Goal: Navigation & Orientation: Find specific page/section

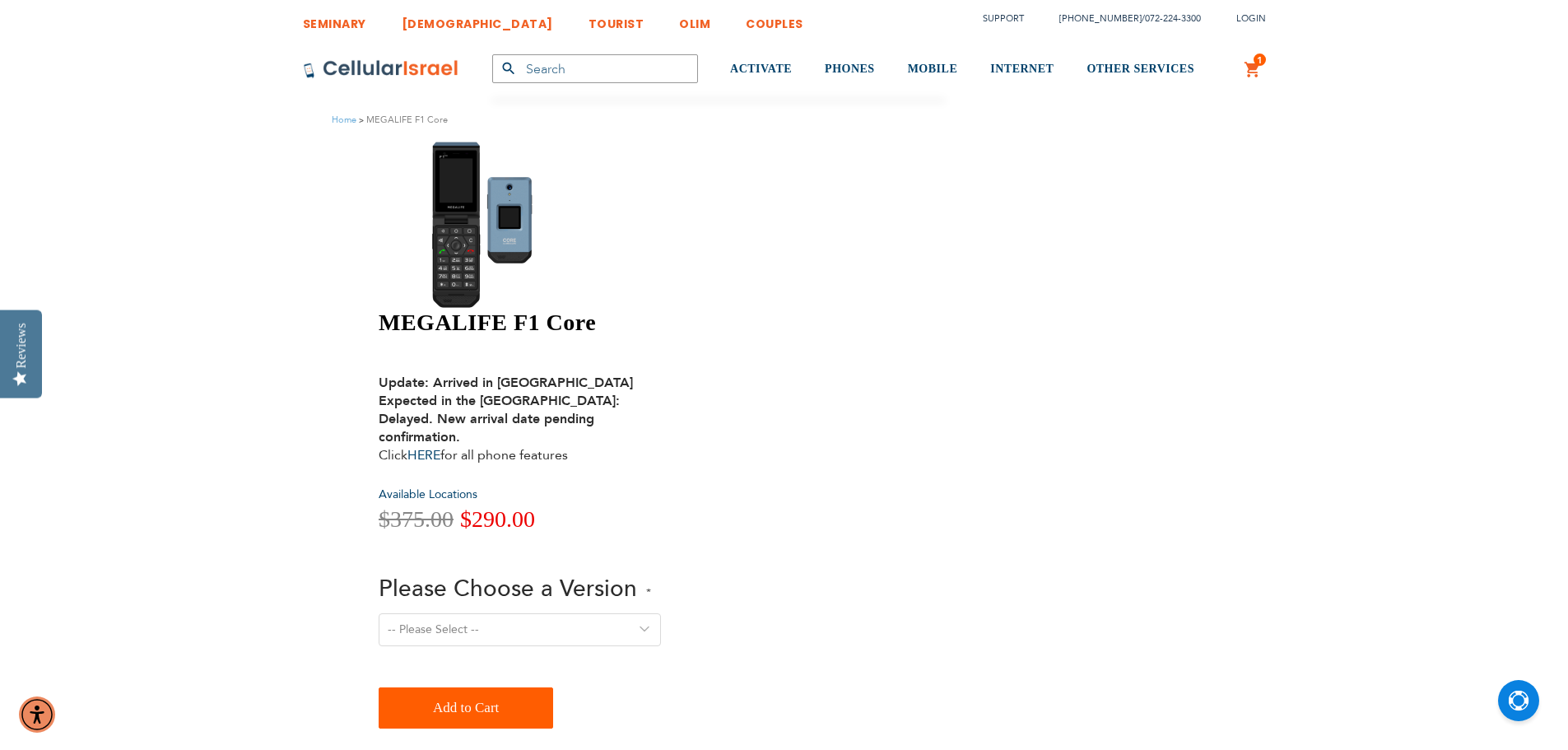
click at [478, 487] on span "Available Locations" at bounding box center [428, 494] width 99 height 16
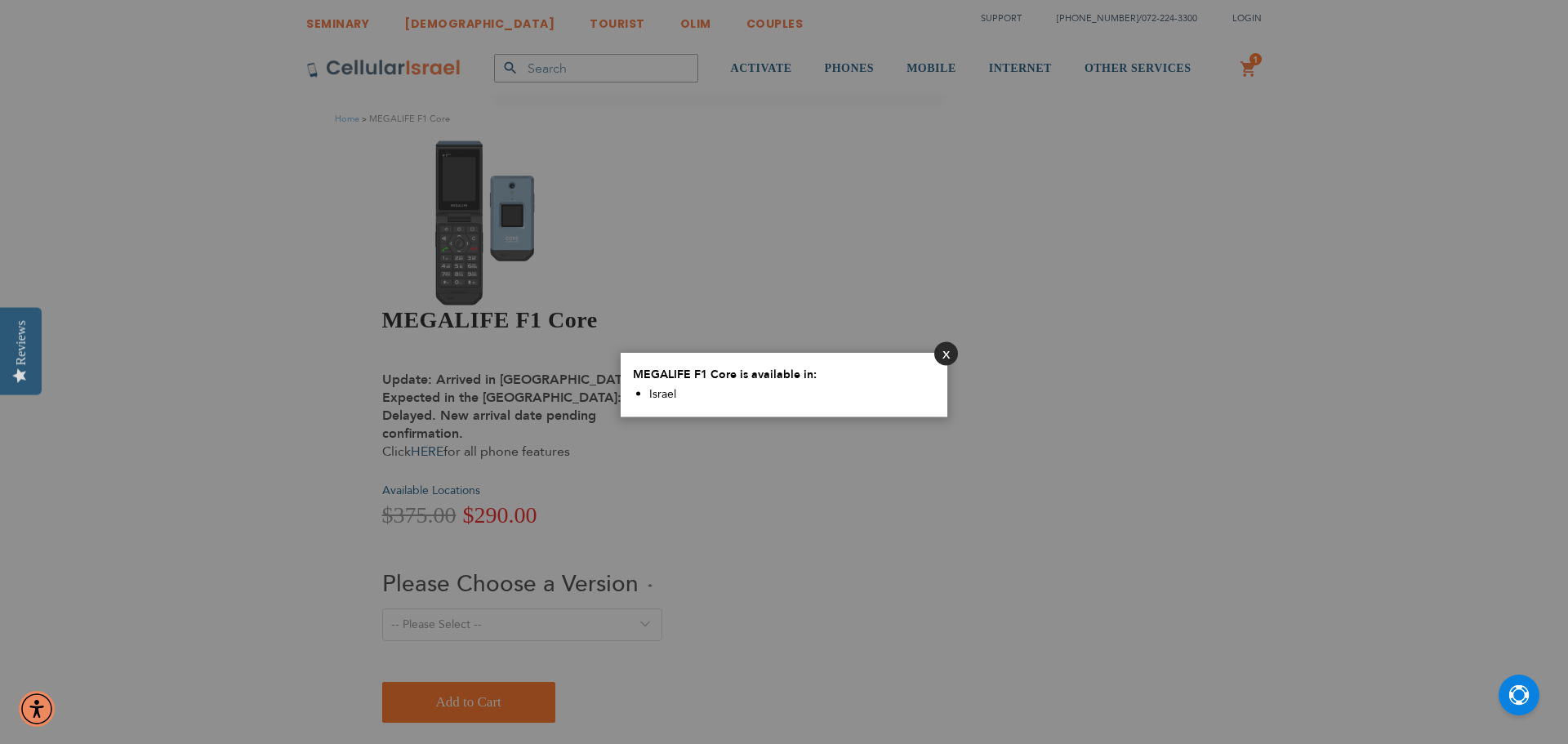
click at [944, 351] on button "Close" at bounding box center [946, 353] width 24 height 24
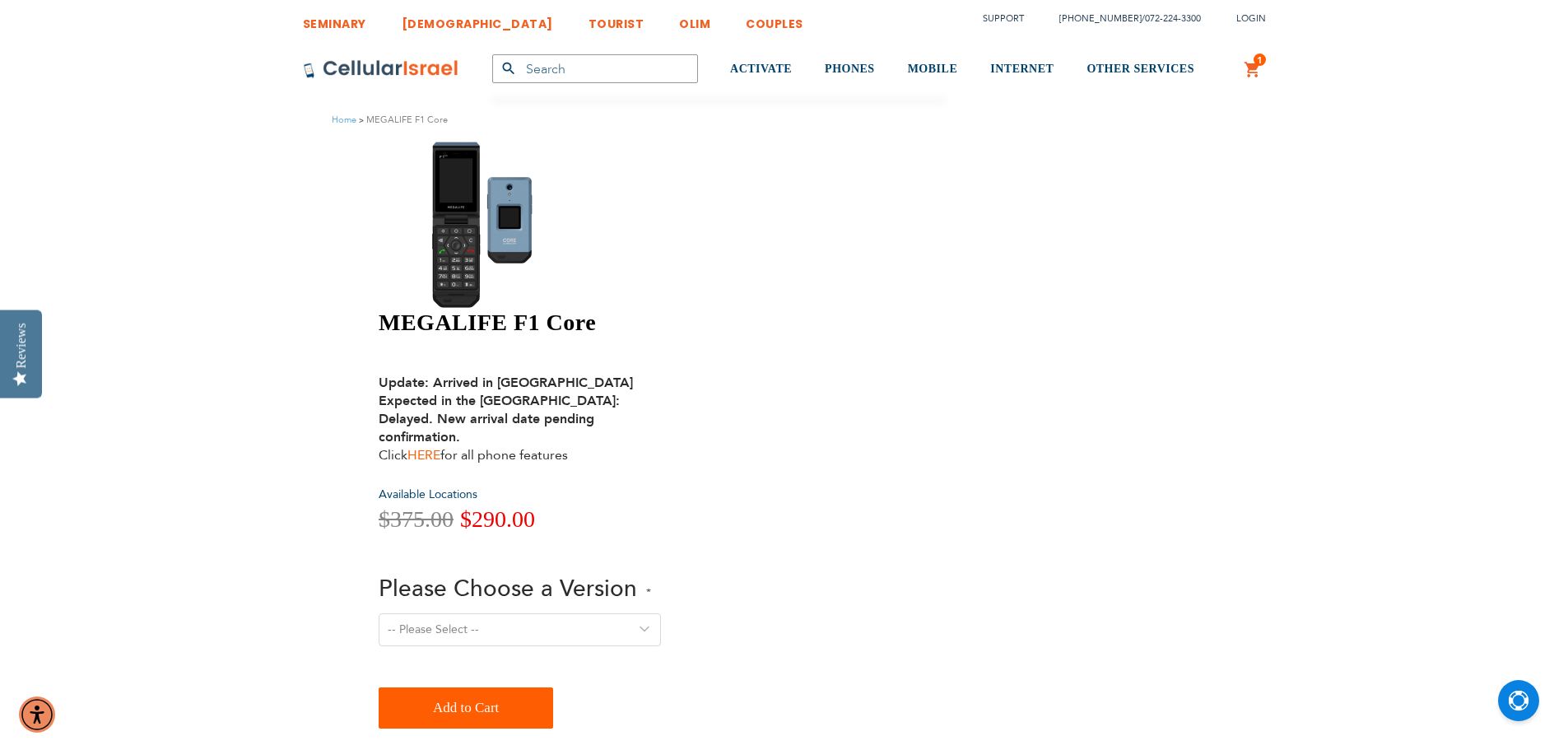
click at [440, 446] on link "HERE" at bounding box center [424, 455] width 33 height 18
click at [411, 71] on img at bounding box center [381, 69] width 157 height 20
click at [440, 218] on img at bounding box center [498, 224] width 238 height 168
